Goal: Task Accomplishment & Management: Use online tool/utility

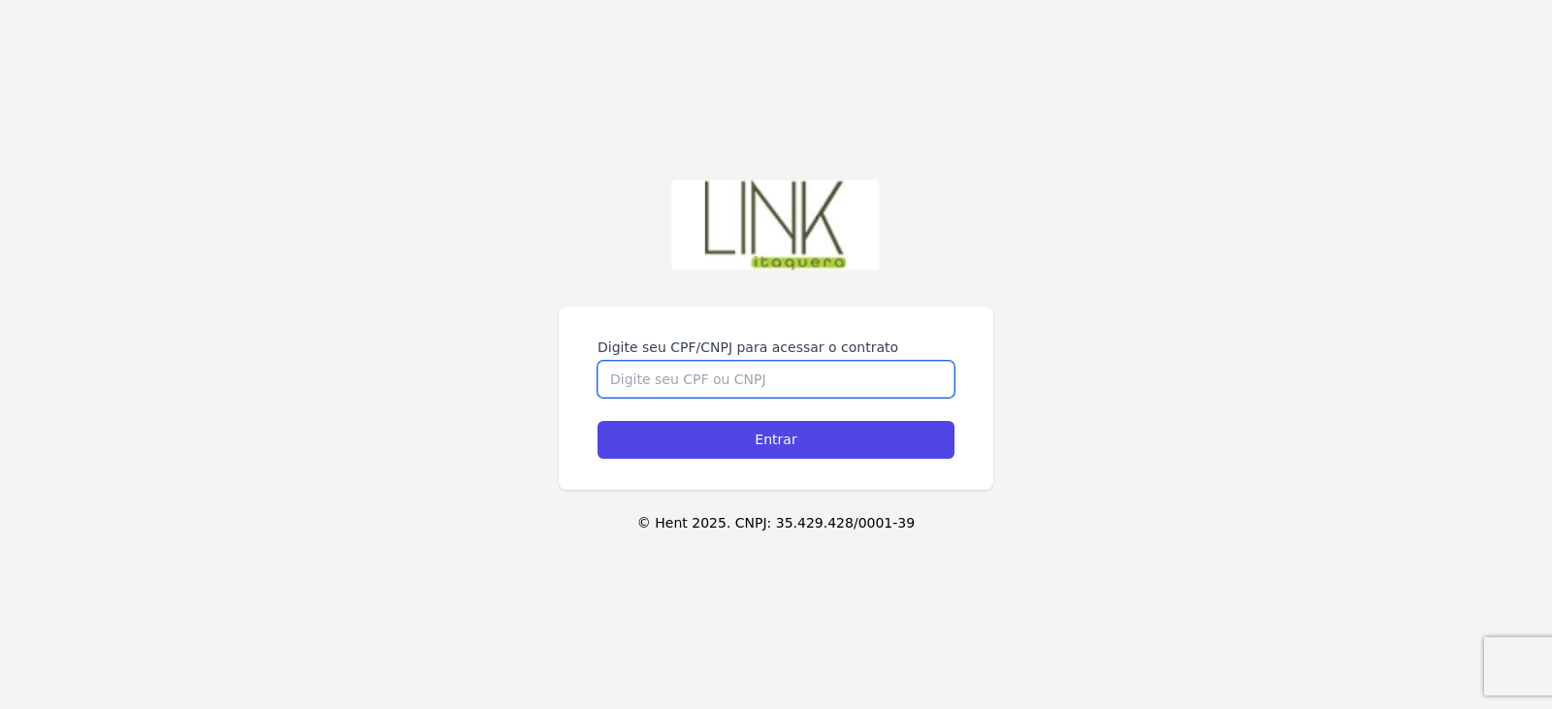
click at [757, 379] on input "Digite seu CPF/CNPJ para acessar o contrato" at bounding box center [776, 379] width 357 height 37
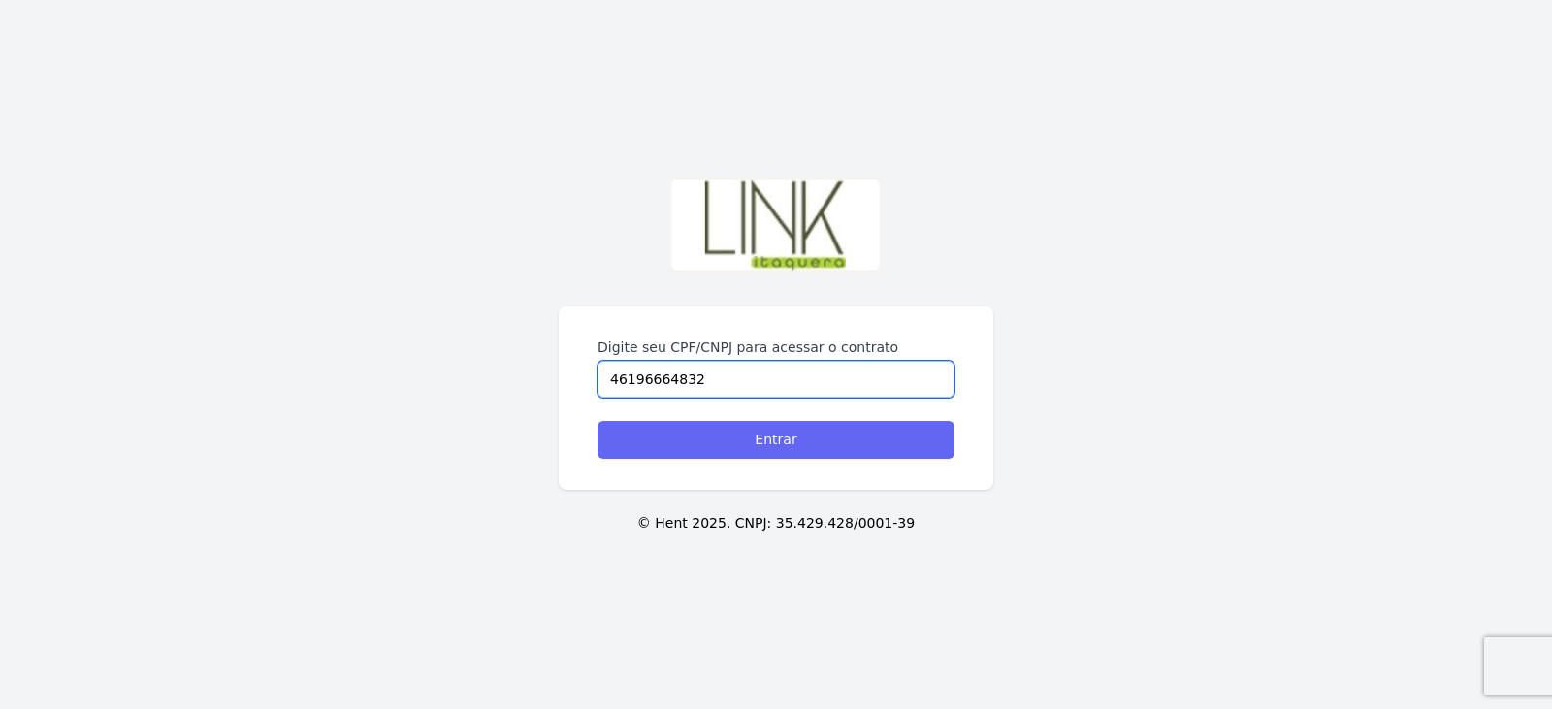
type input "46196664832"
click at [816, 440] on input "Entrar" at bounding box center [776, 440] width 357 height 38
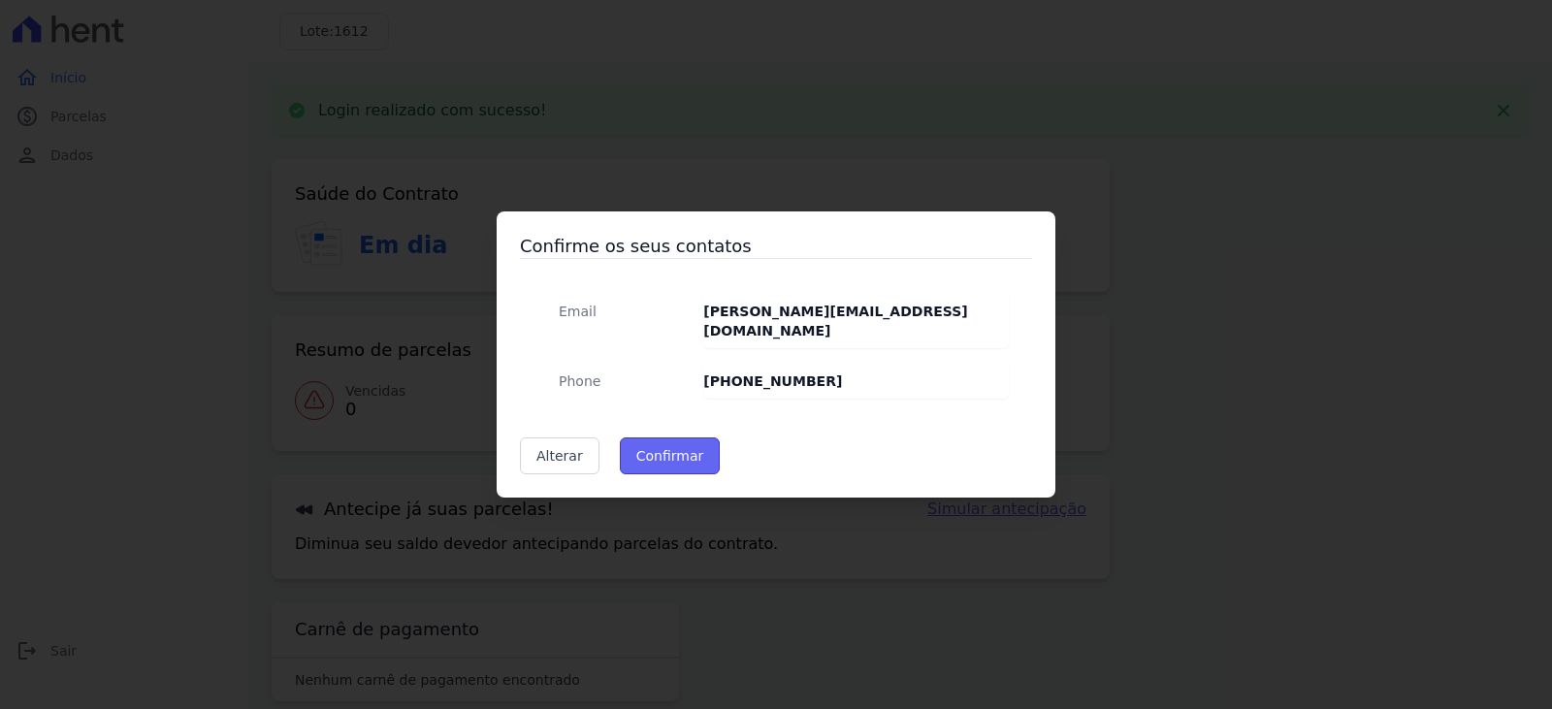
click at [640, 438] on button "Confirmar" at bounding box center [670, 456] width 101 height 37
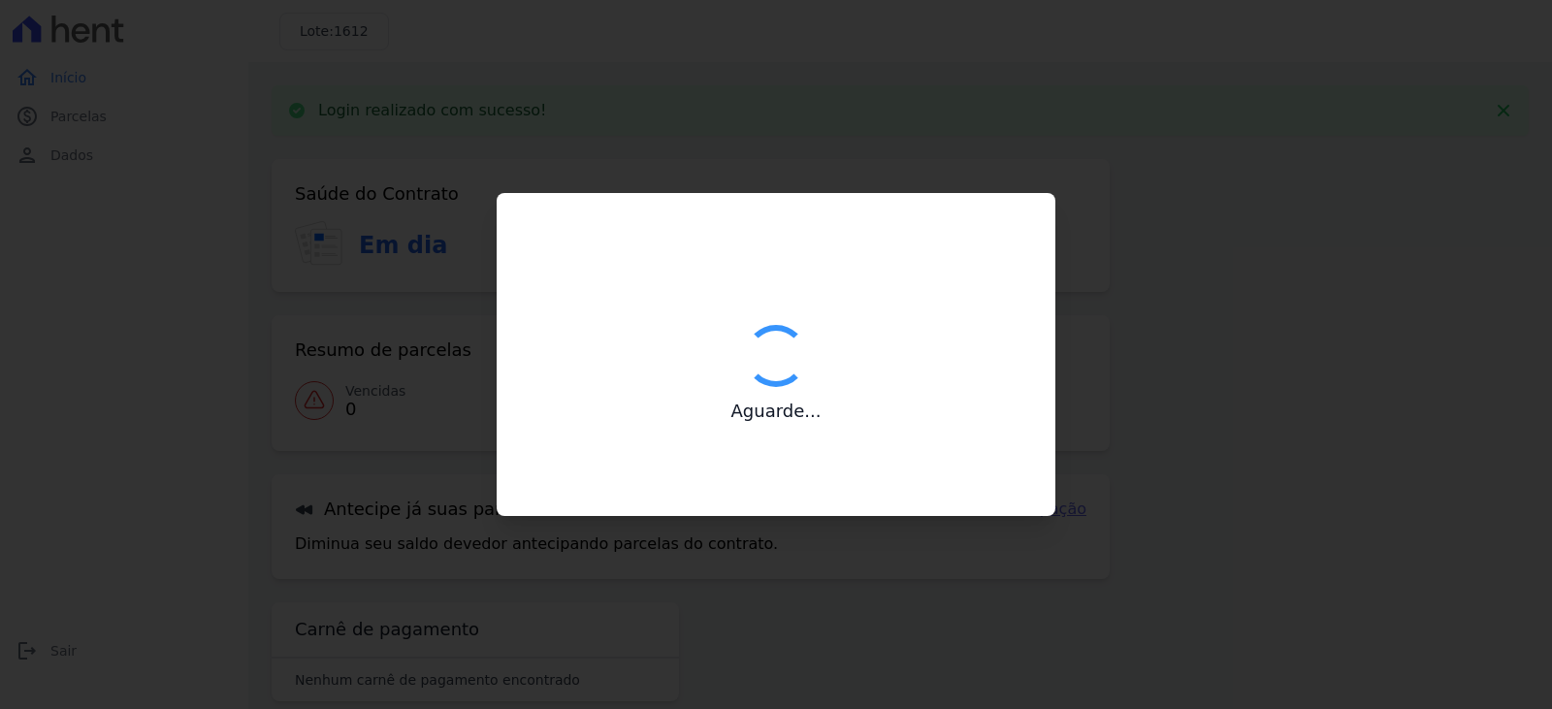
type input "Contatos confirmados com sucesso."
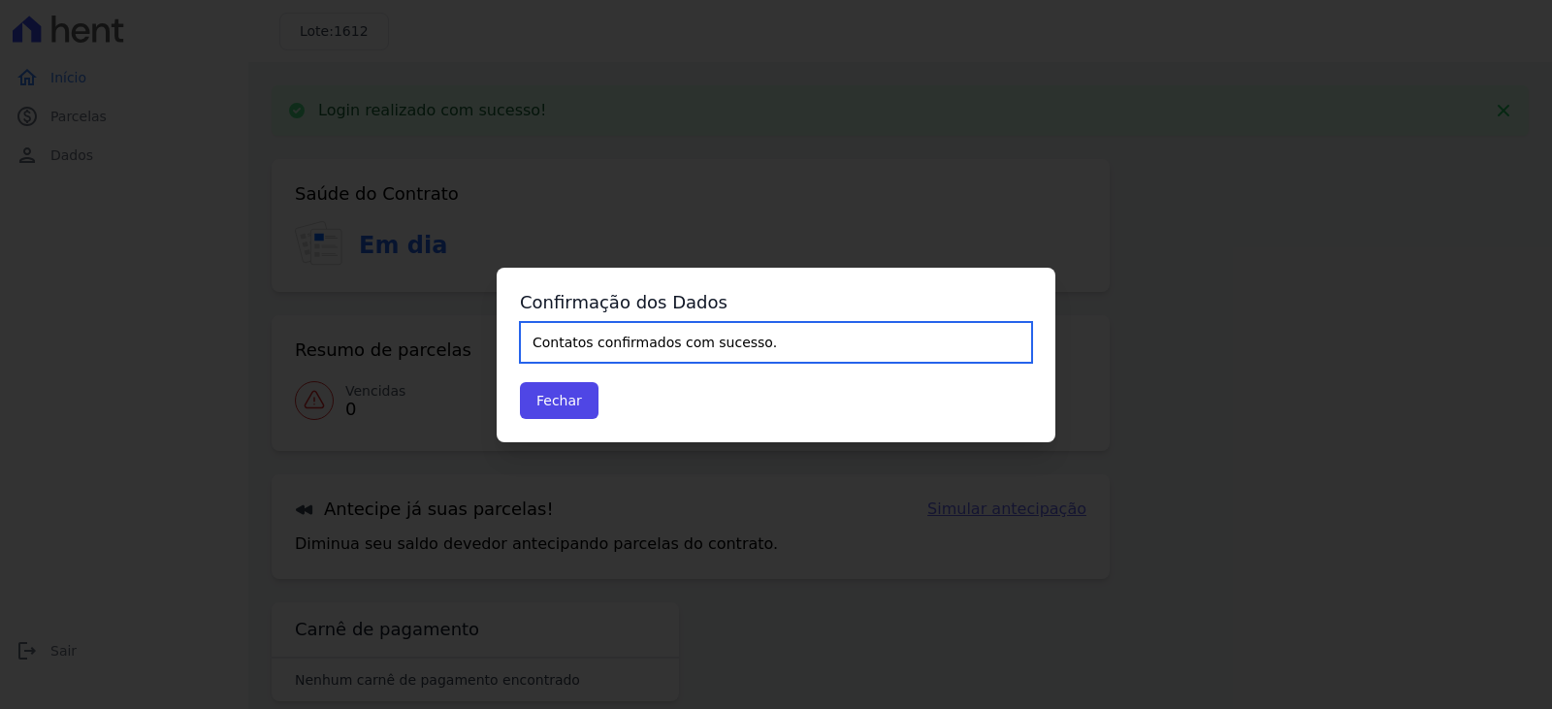
click at [559, 336] on input "Contatos confirmados com sucesso." at bounding box center [776, 342] width 512 height 41
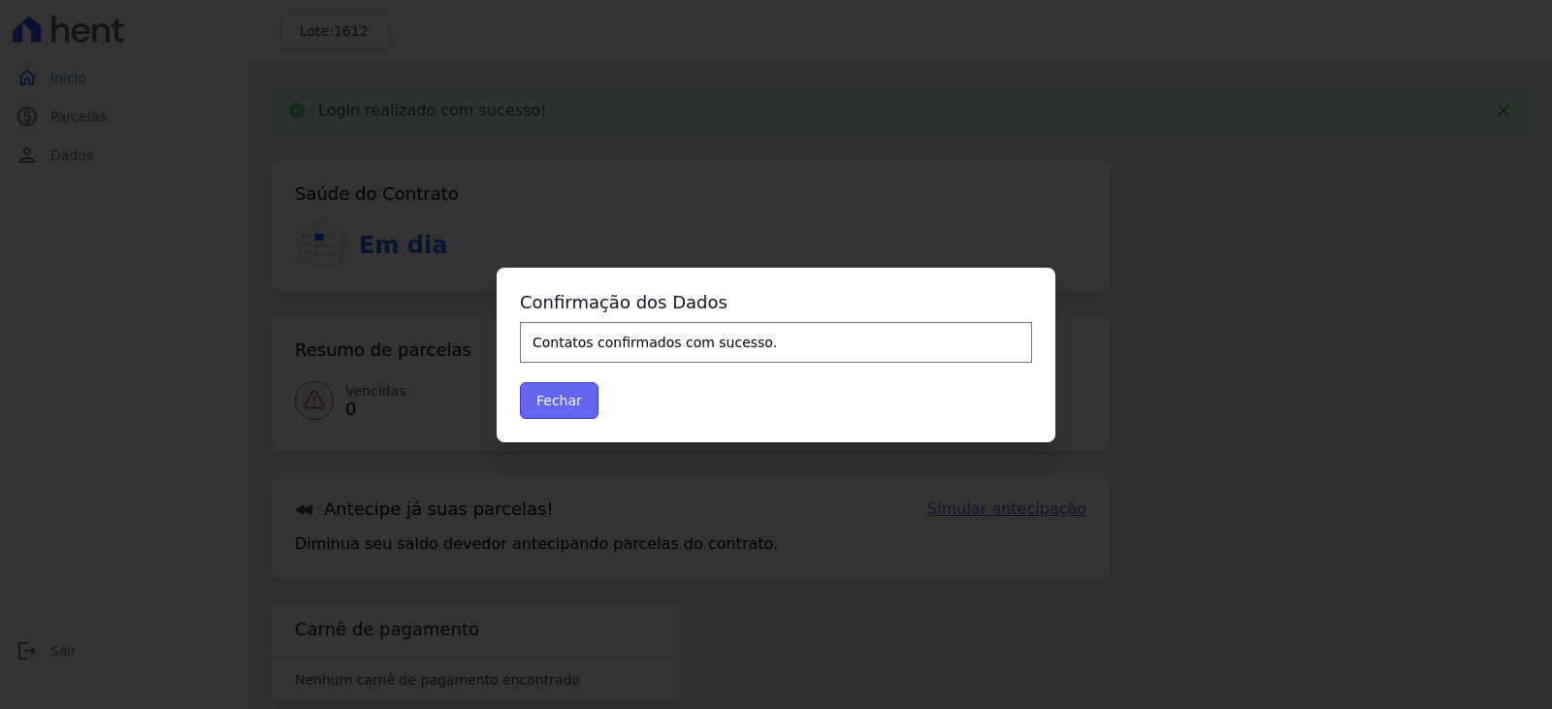
click at [564, 403] on button "Fechar" at bounding box center [559, 400] width 79 height 37
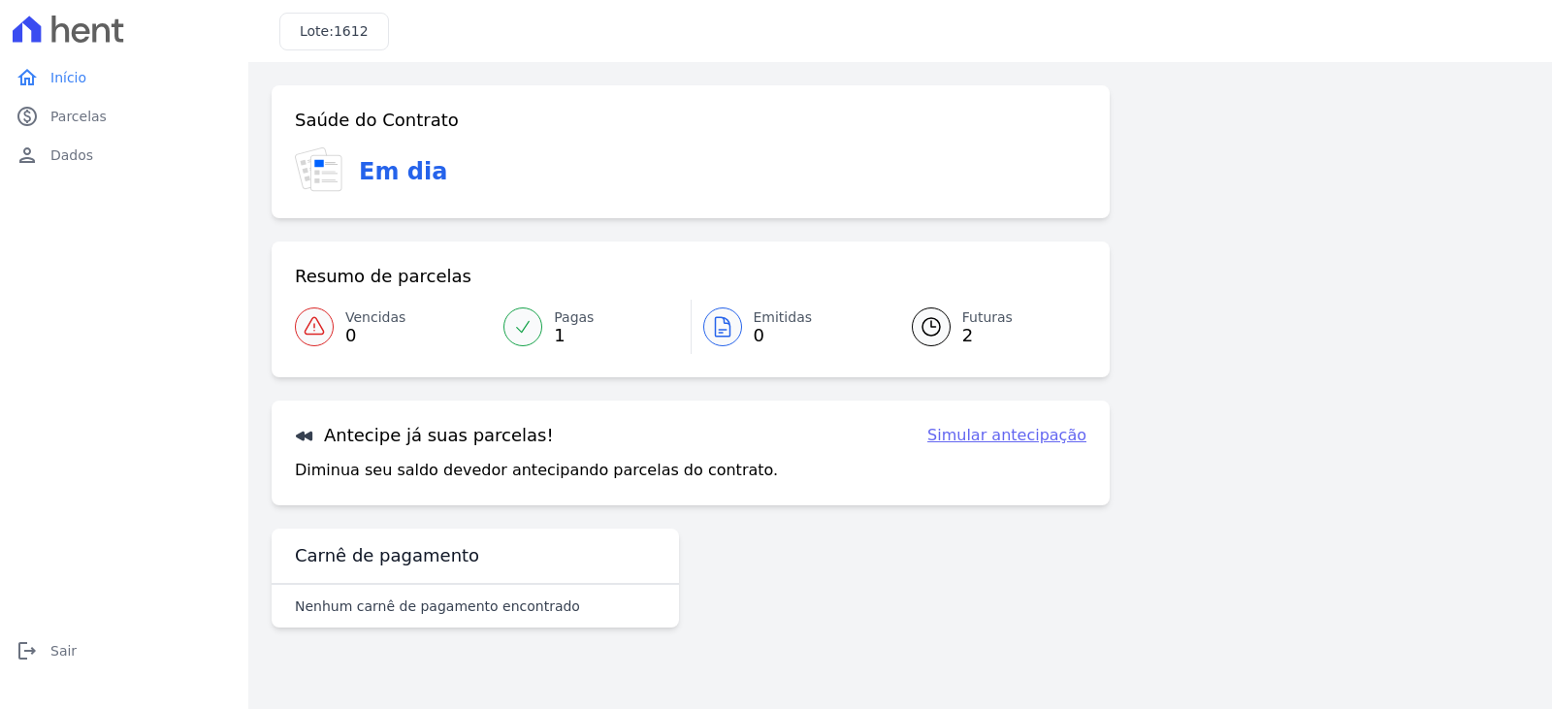
click at [944, 335] on div at bounding box center [931, 327] width 39 height 39
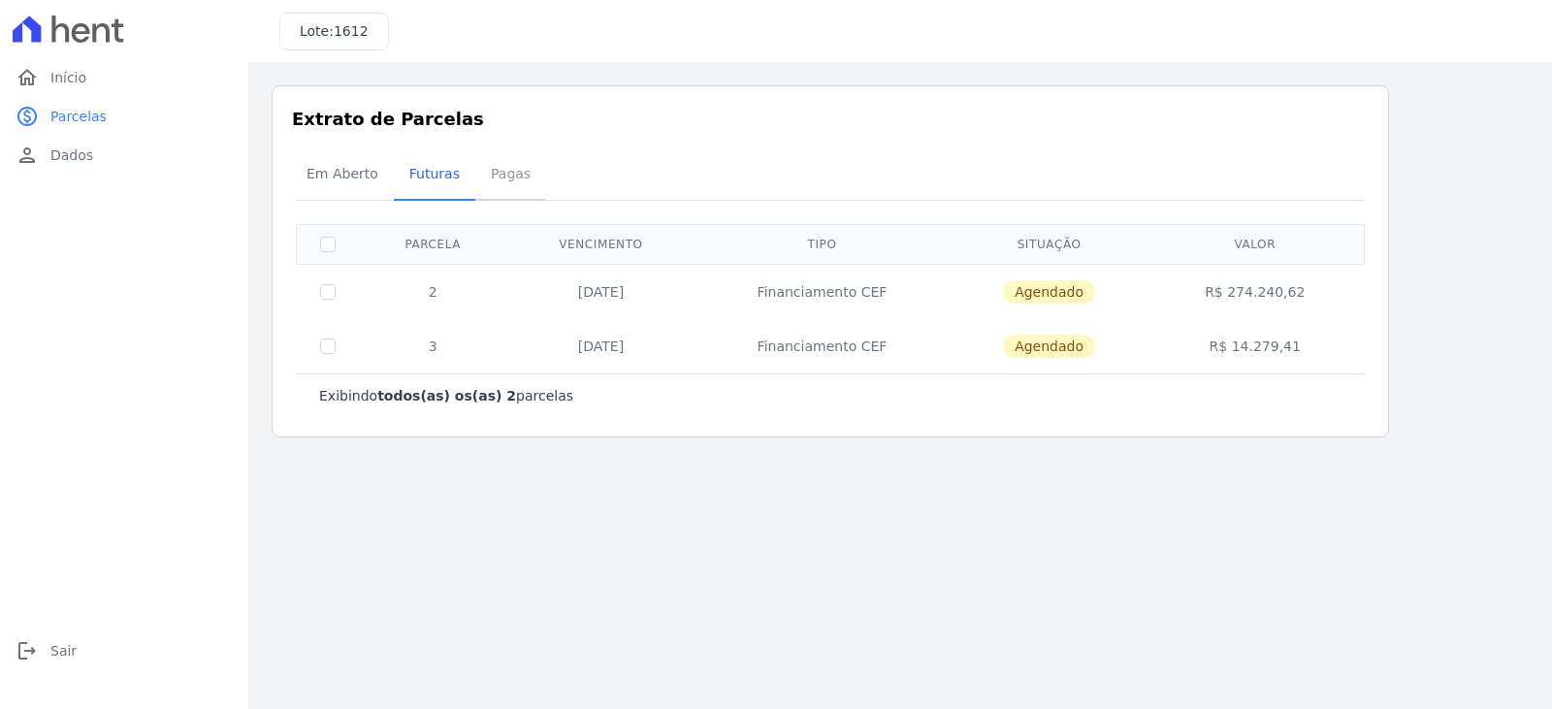
click at [486, 170] on span "Pagas" at bounding box center [510, 173] width 63 height 39
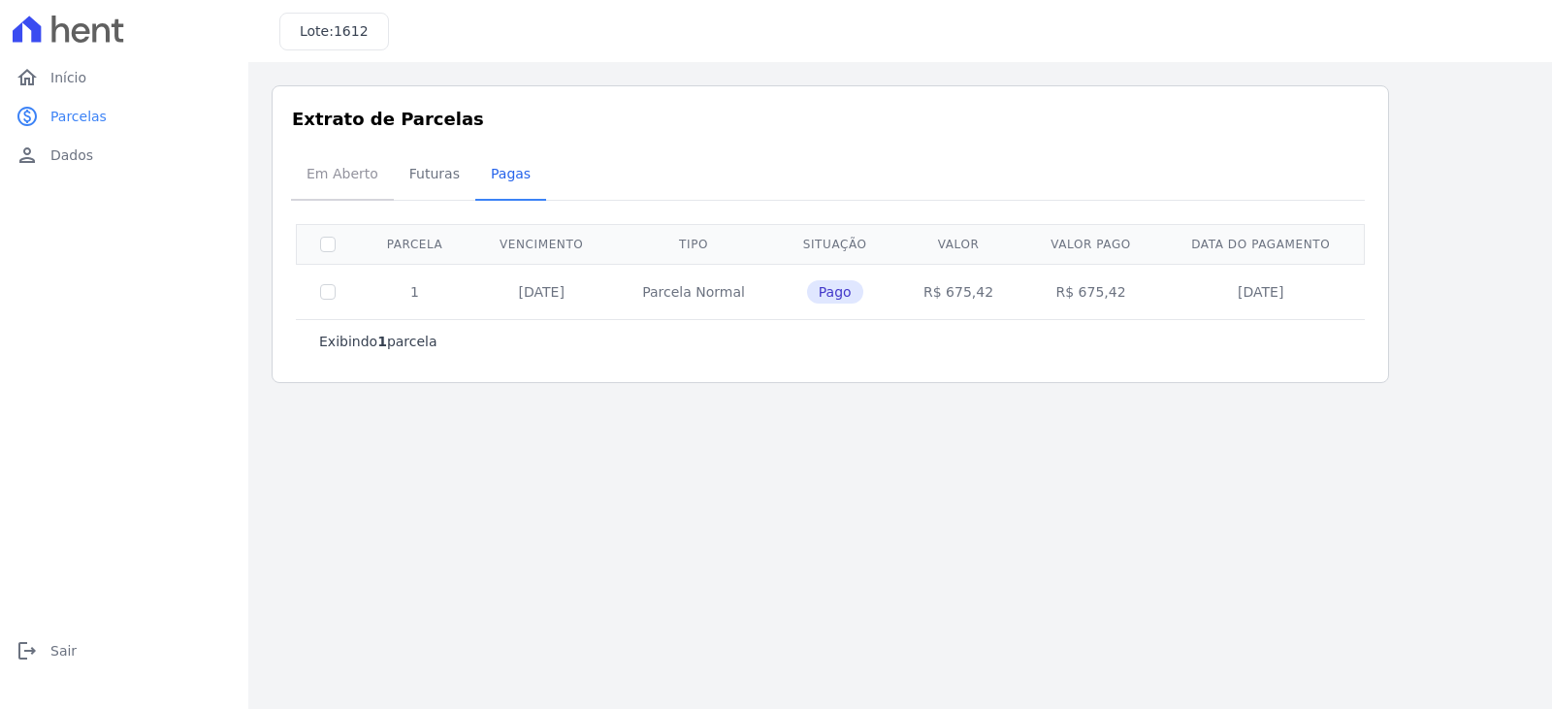
click at [310, 174] on span "Em Aberto" at bounding box center [342, 173] width 95 height 39
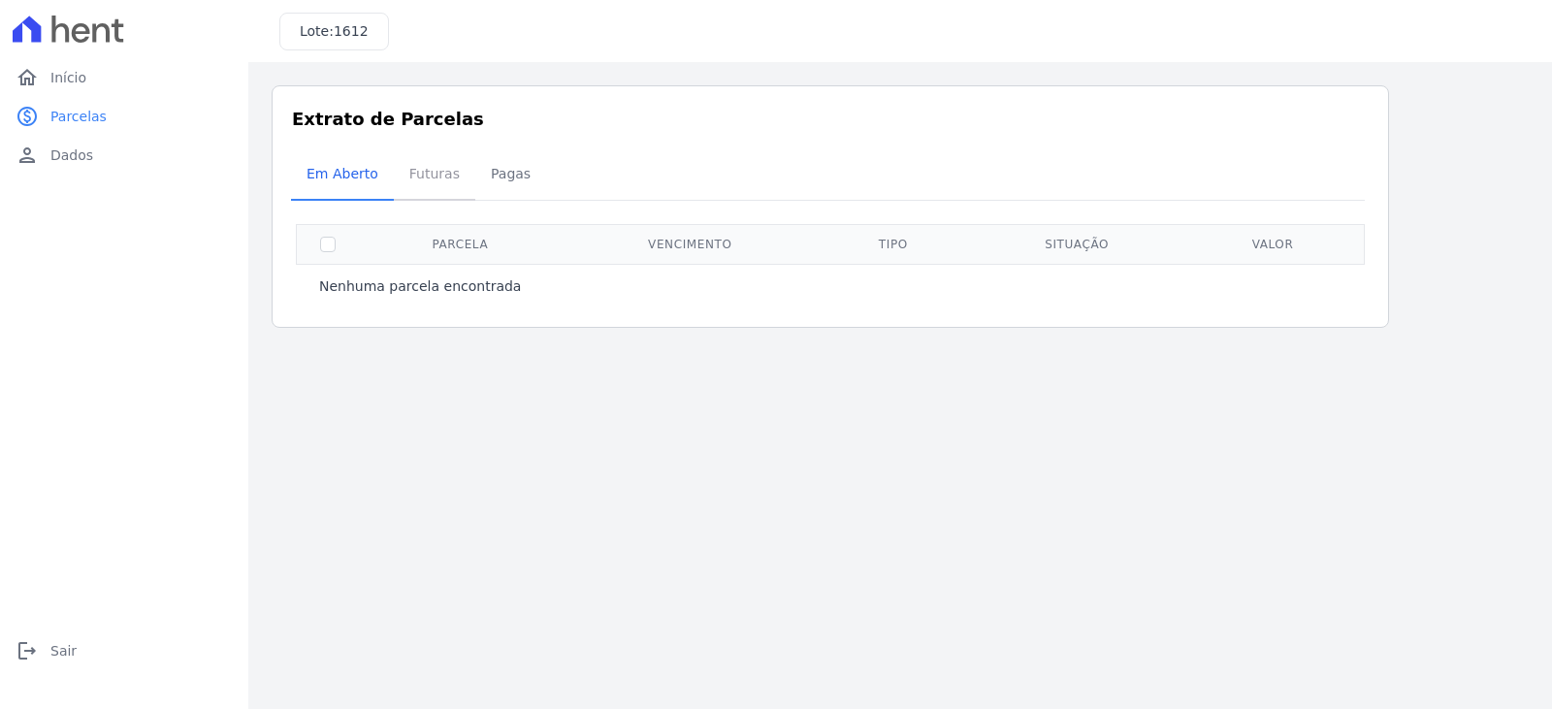
click at [437, 179] on span "Futuras" at bounding box center [435, 173] width 74 height 39
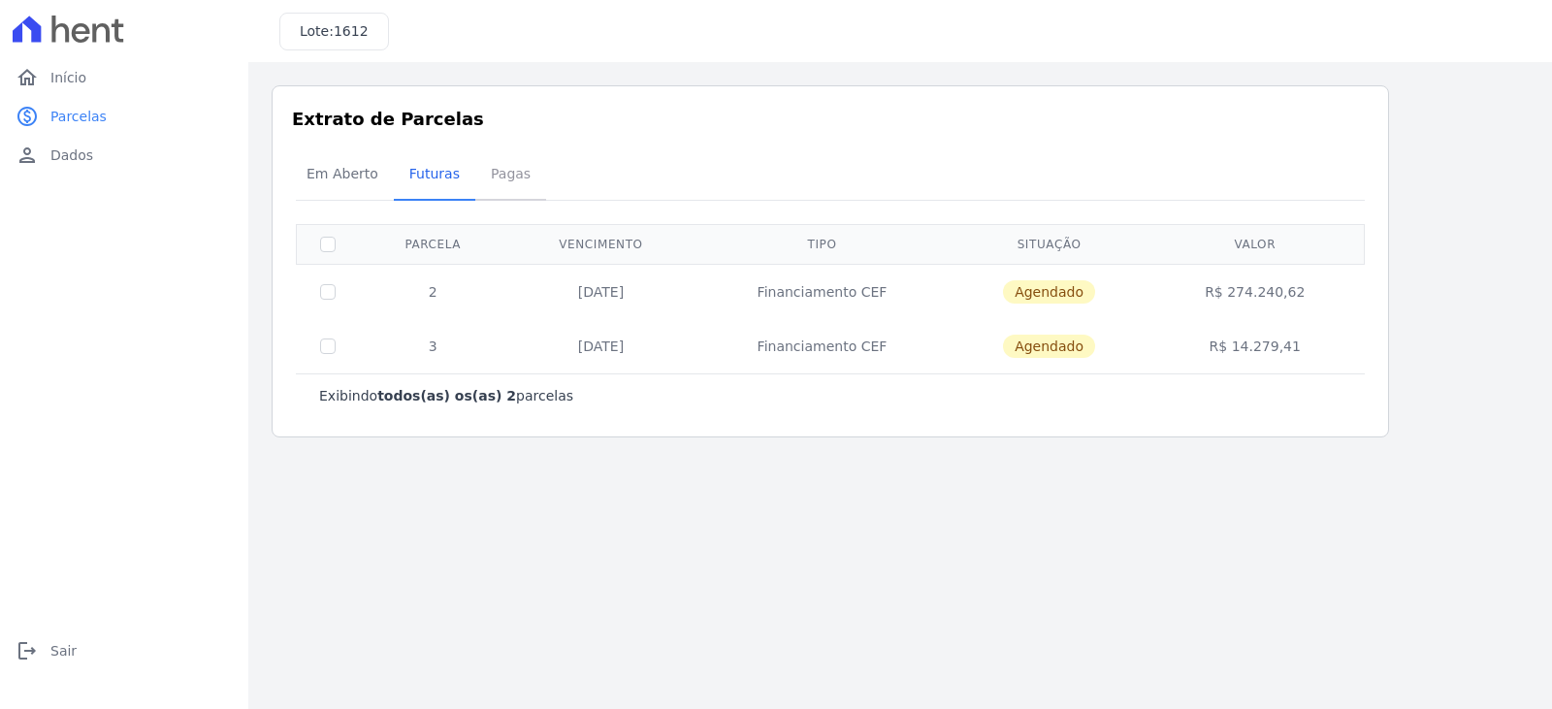
click at [495, 172] on span "Pagas" at bounding box center [510, 173] width 63 height 39
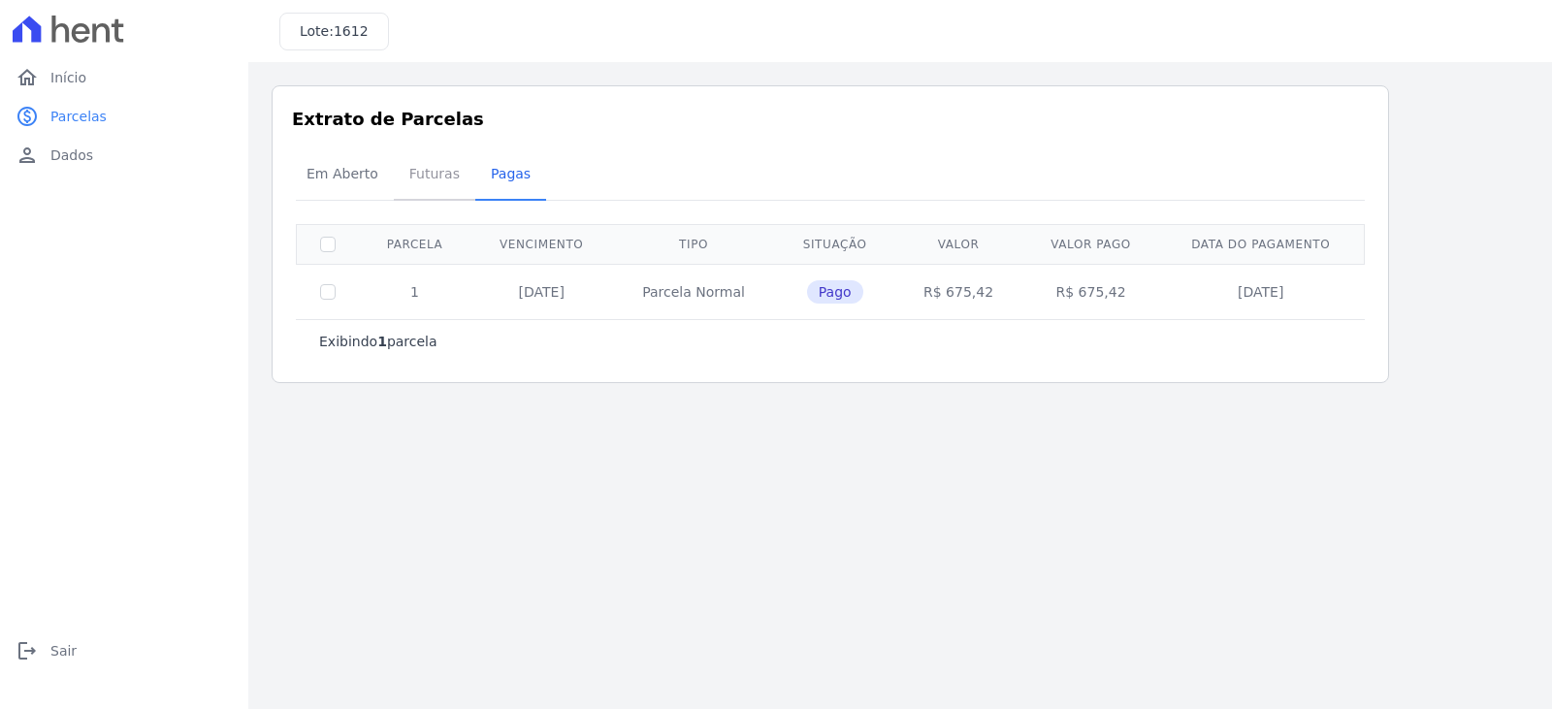
click at [433, 174] on span "Futuras" at bounding box center [435, 173] width 74 height 39
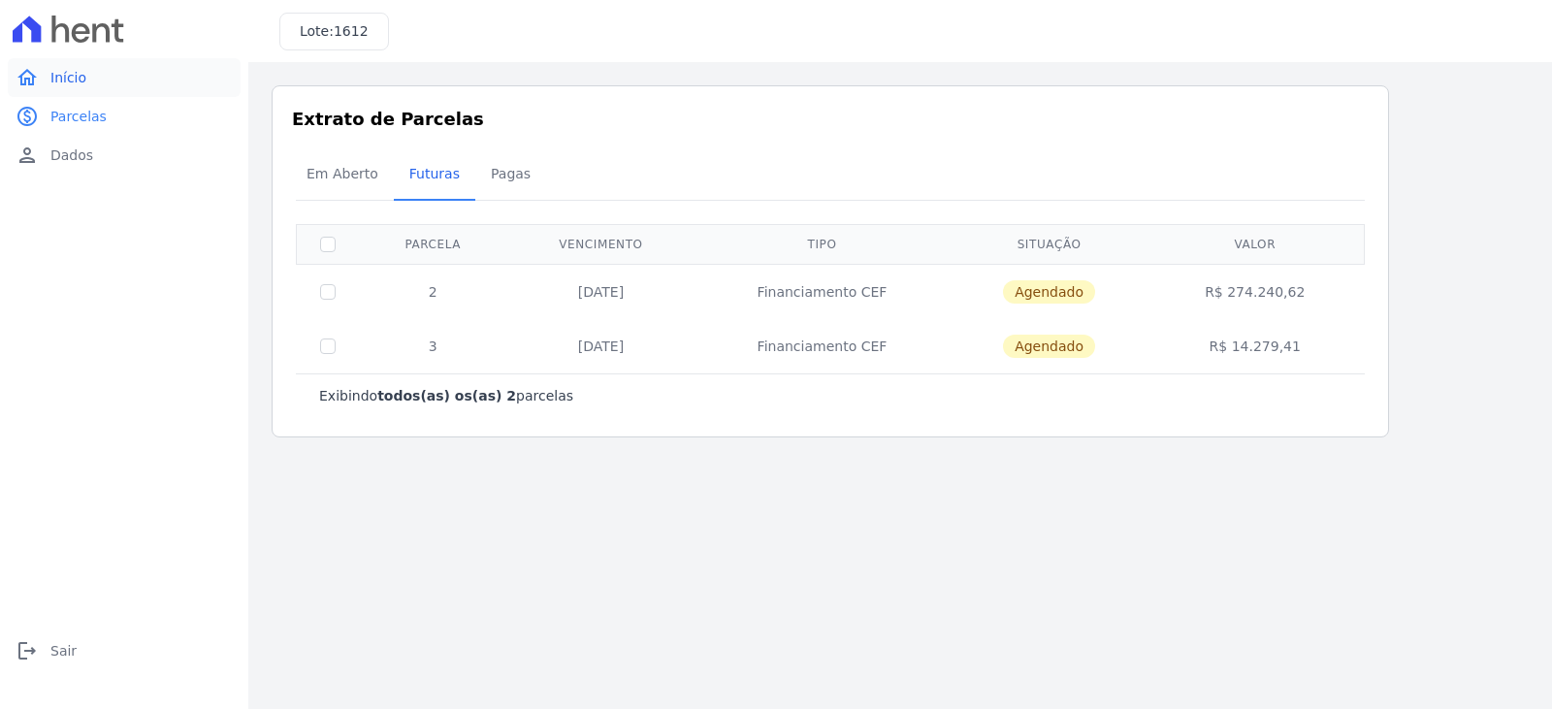
click at [70, 70] on span "Início" at bounding box center [68, 77] width 36 height 19
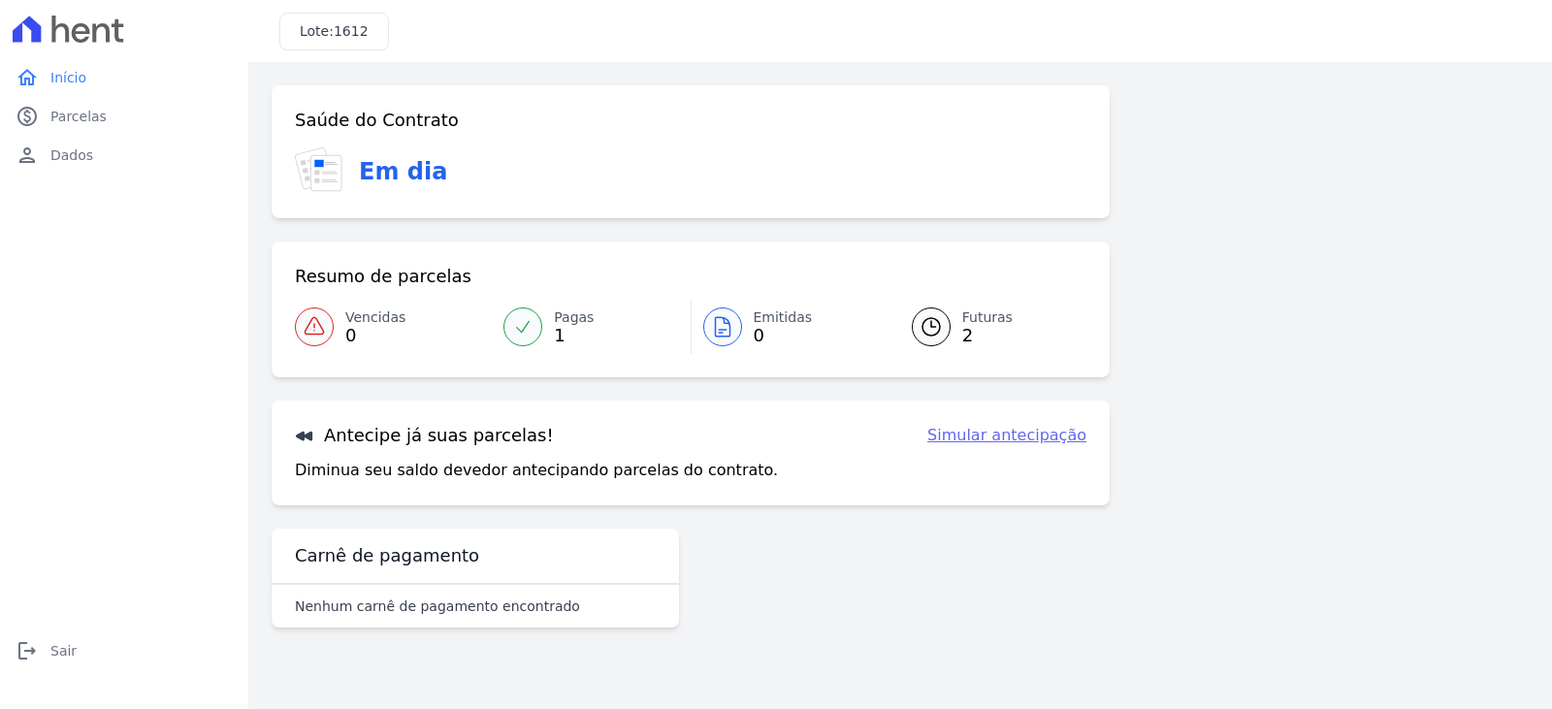
click at [991, 436] on link "Simular antecipação" at bounding box center [1006, 435] width 159 height 23
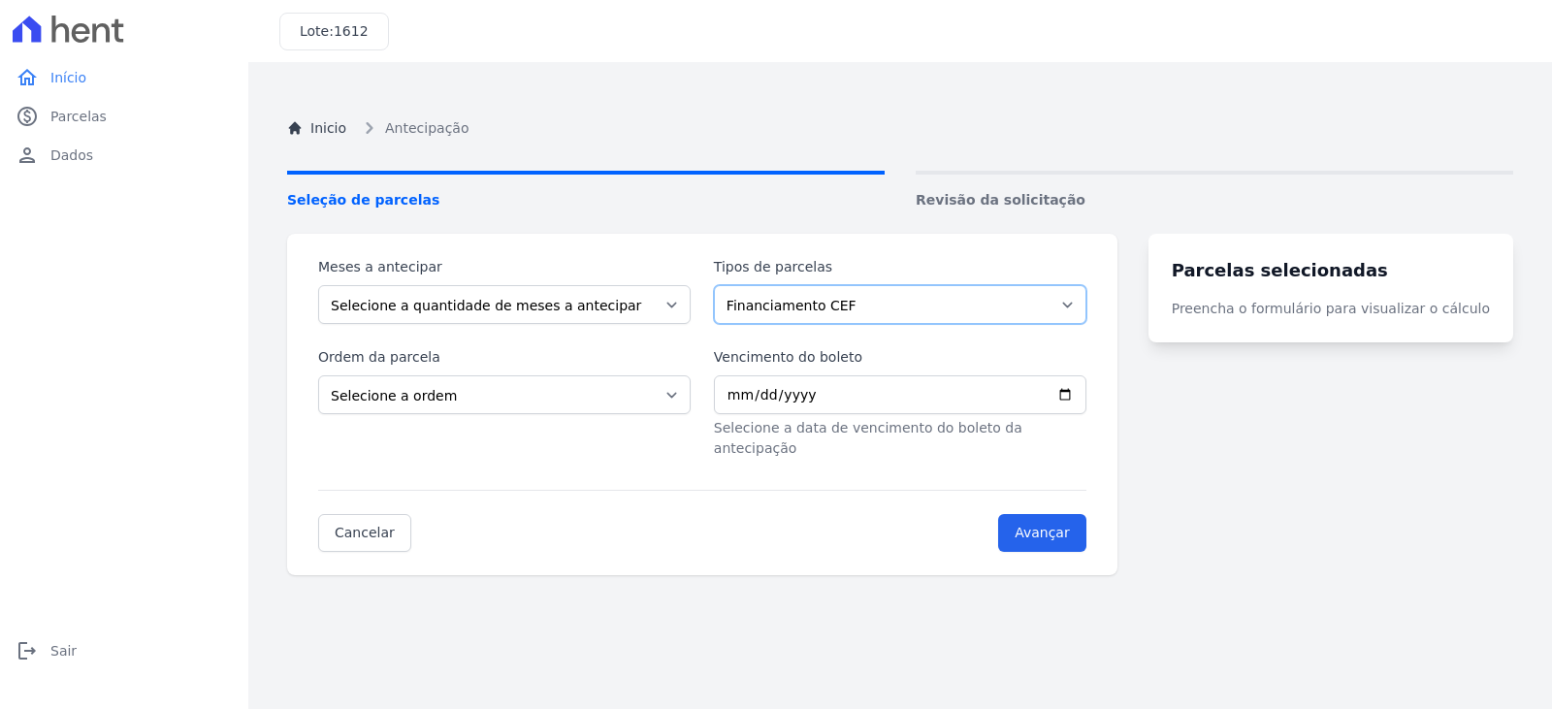
click at [831, 307] on select "Financiamento CEF" at bounding box center [900, 304] width 373 height 39
click at [726, 285] on select "Financiamento CEF" at bounding box center [900, 304] width 373 height 39
click at [591, 292] on select "Selecione a quantidade de meses a antecipar" at bounding box center [504, 304] width 373 height 39
click at [318, 285] on select "Selecione a quantidade de meses a antecipar" at bounding box center [504, 304] width 373 height 39
click at [577, 390] on select "Selecione a ordem Últimas parcelas Primeiras parcelas" at bounding box center [504, 394] width 373 height 39
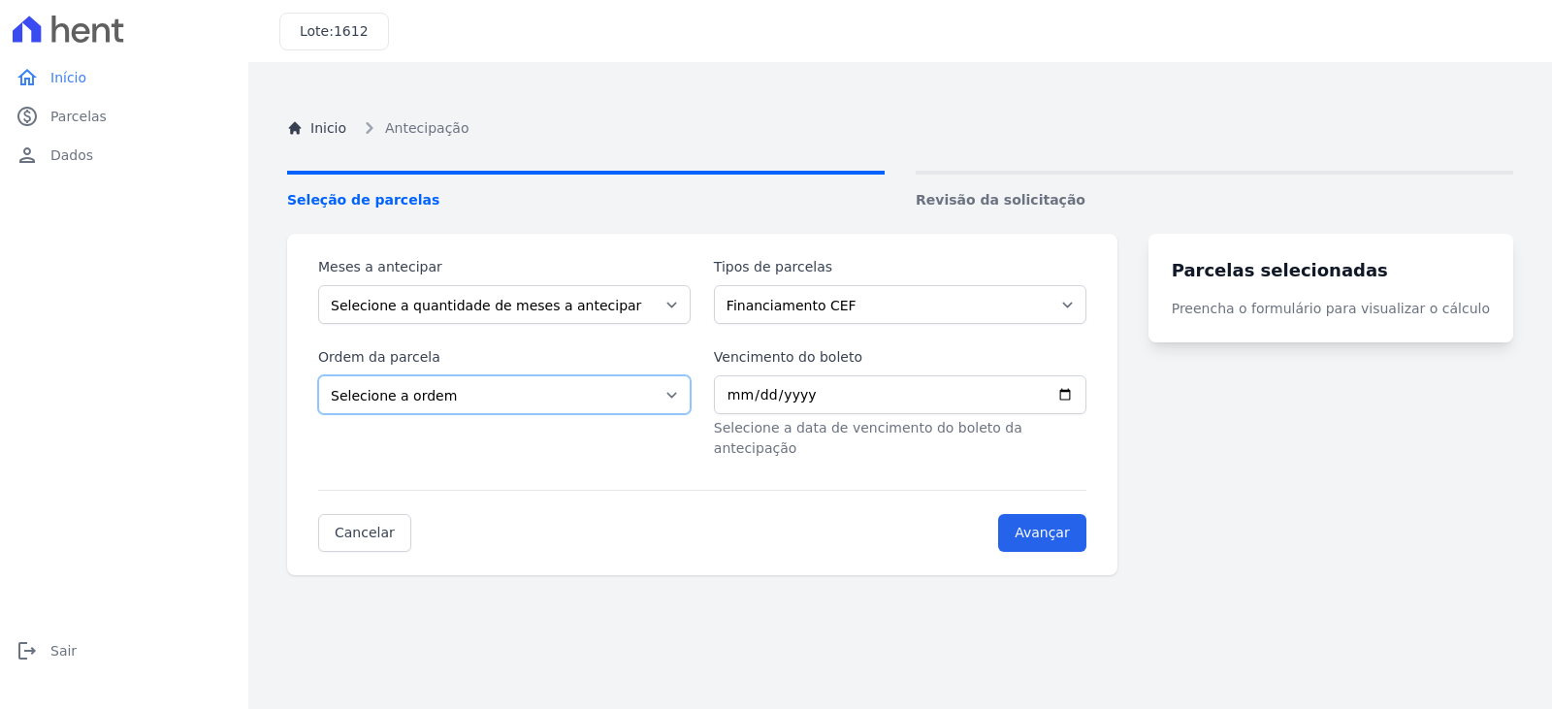
select select "ending"
click at [318, 375] on select "Selecione a ordem Últimas parcelas Primeiras parcelas" at bounding box center [504, 394] width 373 height 39
